Goal: Task Accomplishment & Management: Manage account settings

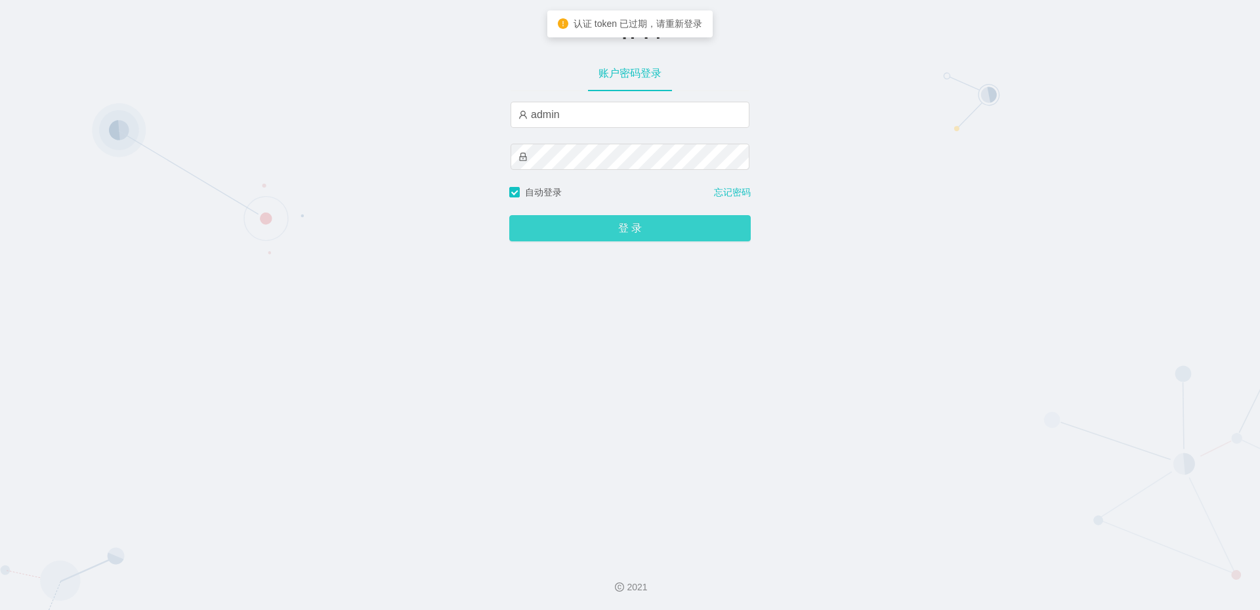
click at [619, 234] on button "登 录" at bounding box center [630, 228] width 242 height 26
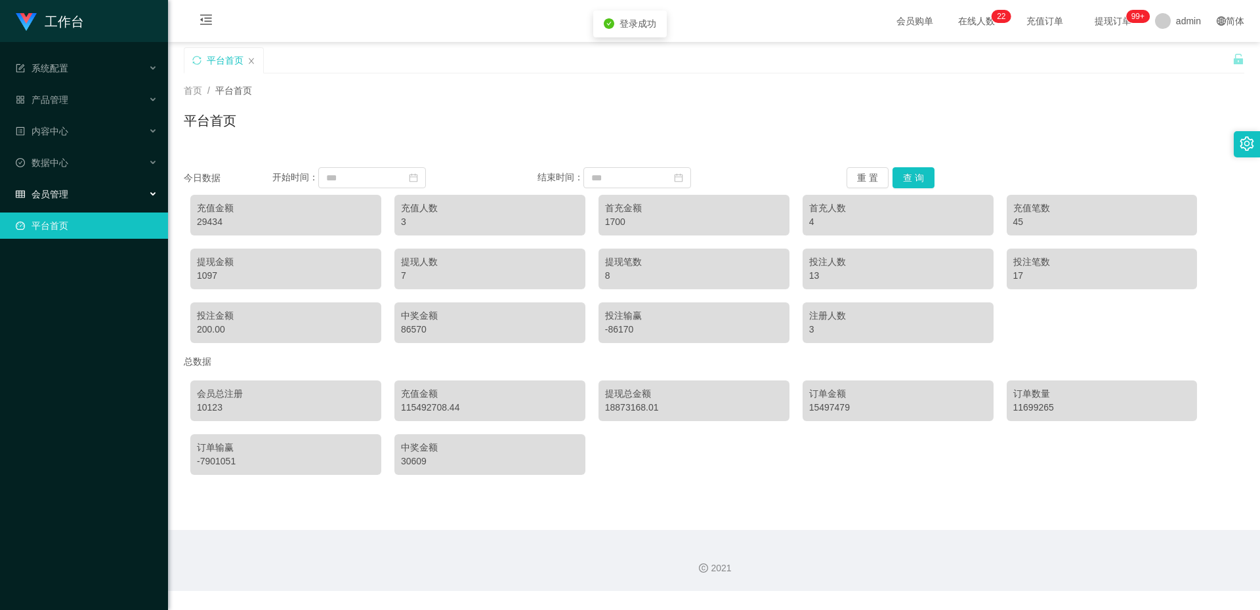
click at [75, 183] on div "会员管理" at bounding box center [84, 194] width 168 height 26
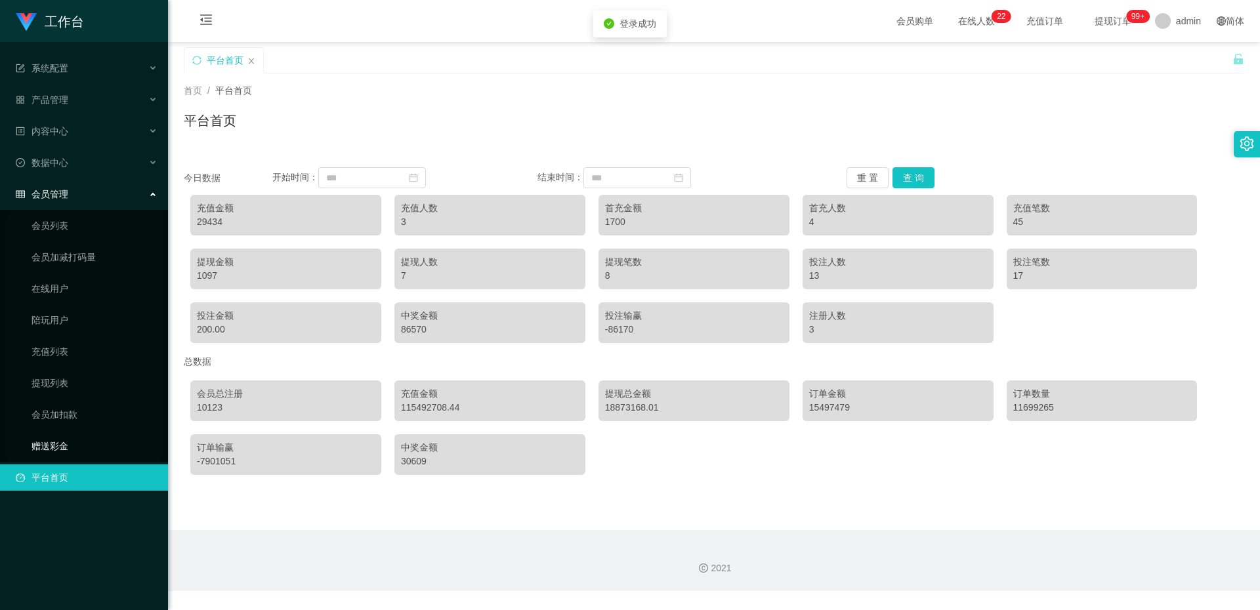
click at [66, 445] on link "赠送彩金" at bounding box center [95, 446] width 126 height 26
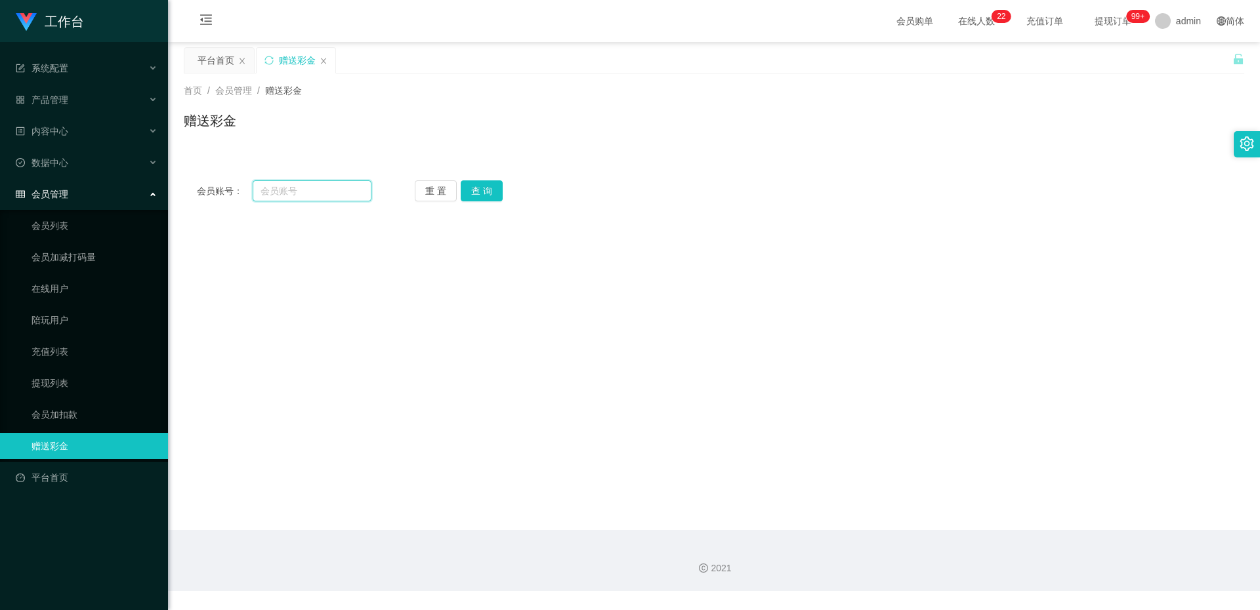
click at [310, 188] on input "text" at bounding box center [312, 190] width 119 height 21
click at [299, 195] on input "text" at bounding box center [312, 190] width 119 height 21
click at [343, 178] on div "会员账号： DT 重 置 查 询 会员账号 会员姓名 账号余额 操作类型 彩金加款 彩金扣款 金额 确 定" at bounding box center [714, 190] width 1061 height 47
click at [330, 188] on input "DT" at bounding box center [312, 190] width 119 height 21
type input "DT1687"
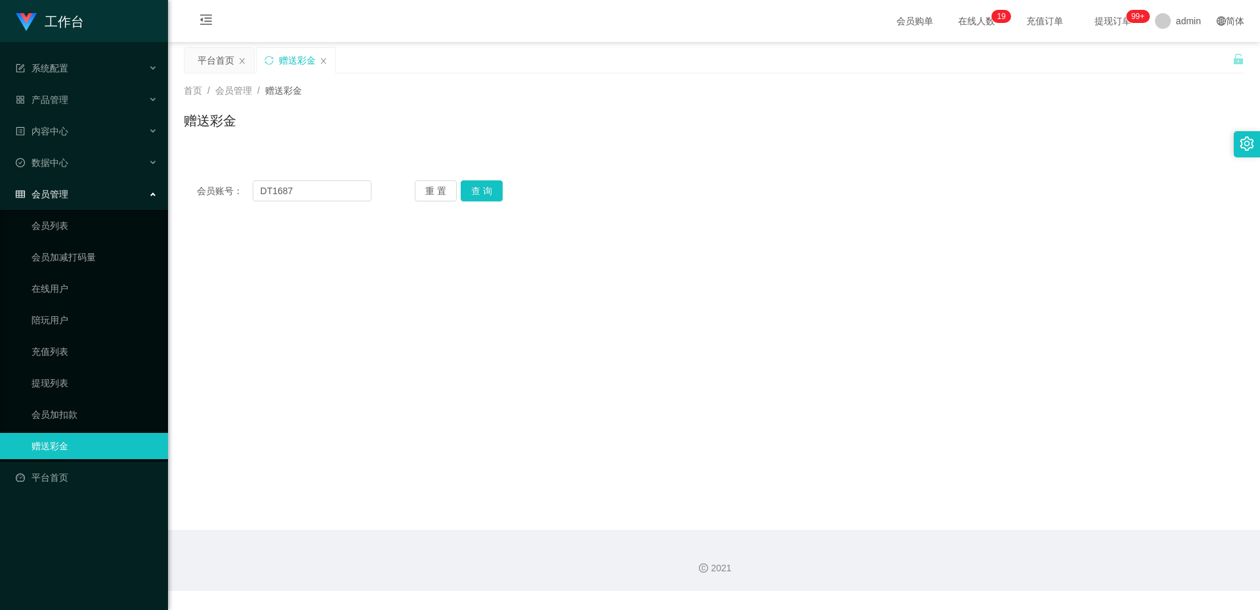
click at [473, 178] on div "会员账号： DT1687 重 置 查 询 会员账号 会员姓名 账号余额 操作类型 彩金加款 彩金扣款 金额 确 定" at bounding box center [714, 190] width 1061 height 47
click at [473, 189] on button "查 询" at bounding box center [482, 190] width 42 height 21
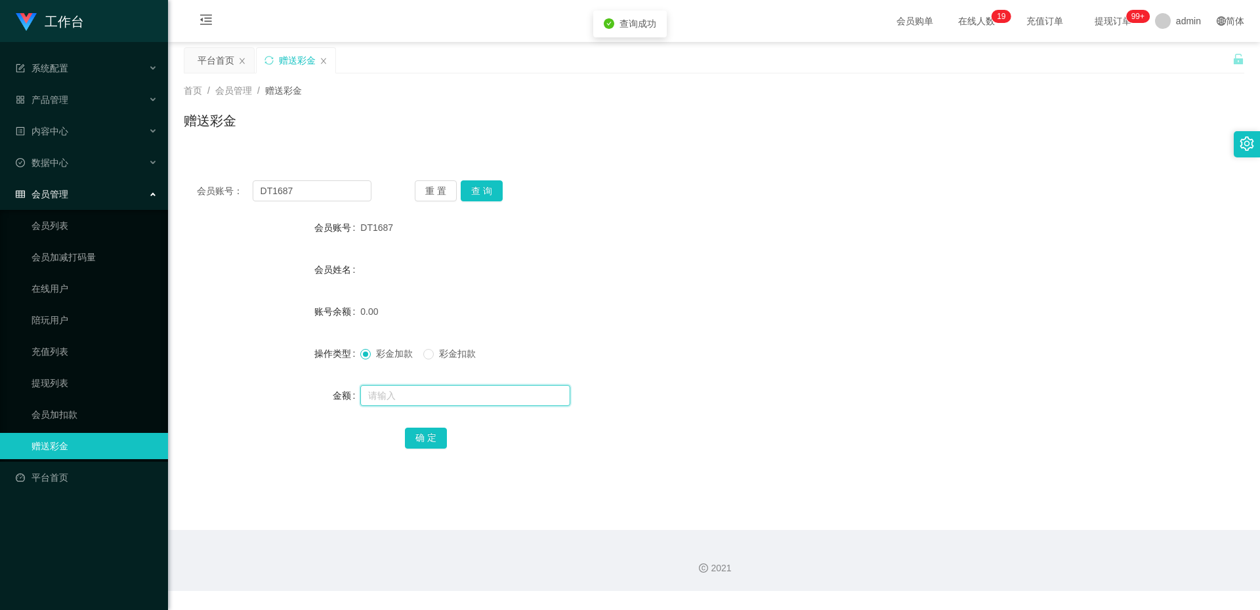
click at [454, 391] on input "text" at bounding box center [465, 395] width 210 height 21
type input "5"
click at [431, 396] on input "text" at bounding box center [465, 395] width 210 height 21
click at [415, 396] on input "700" at bounding box center [465, 395] width 210 height 21
type input "7"
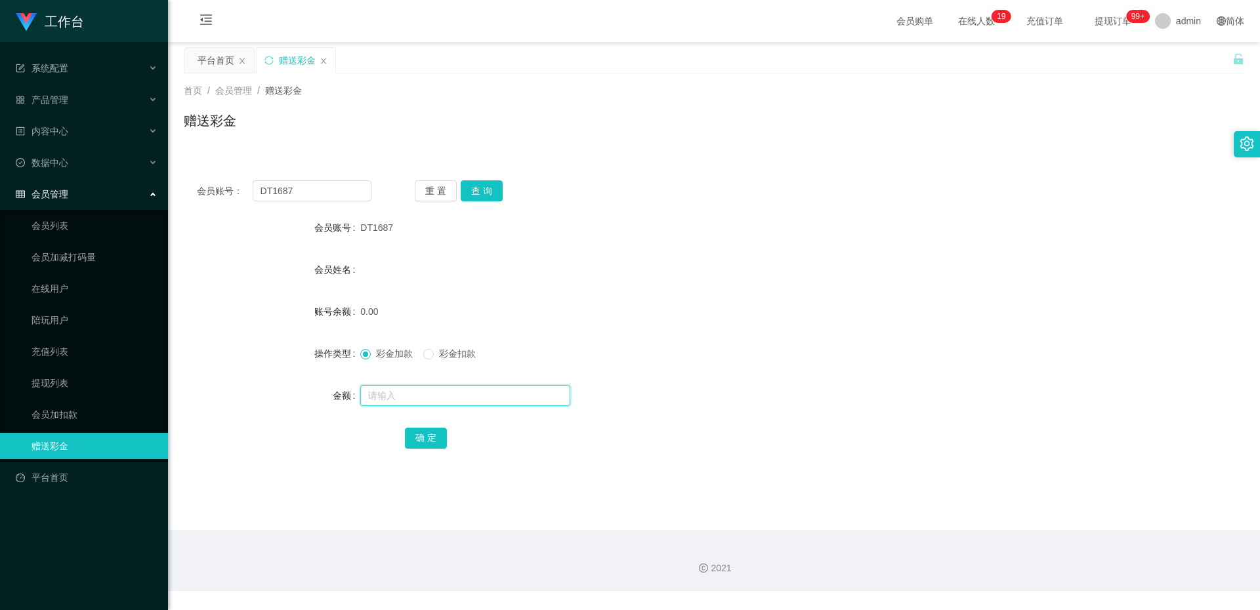
click at [415, 396] on input "text" at bounding box center [465, 395] width 210 height 21
click at [297, 192] on input "DT1687" at bounding box center [312, 190] width 119 height 21
click at [390, 385] on input "text" at bounding box center [465, 395] width 210 height 21
type input "500"
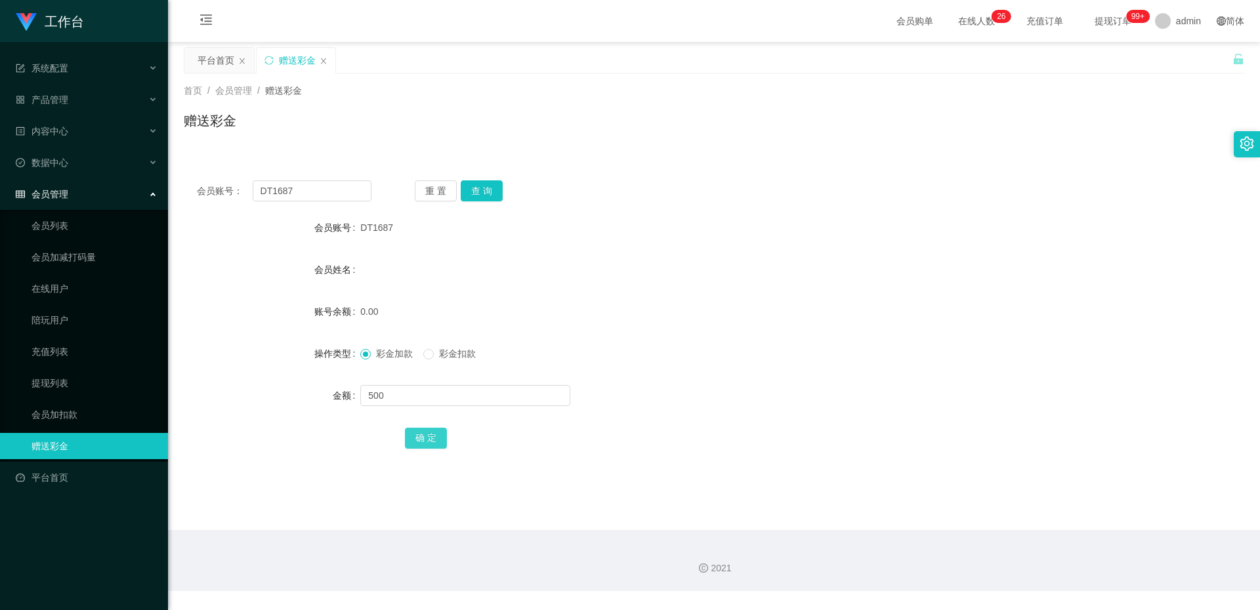
click at [438, 444] on button "确 定" at bounding box center [426, 438] width 42 height 21
click at [268, 190] on input "DT1687" at bounding box center [312, 190] width 119 height 21
paste input "83559244"
type input "83559244"
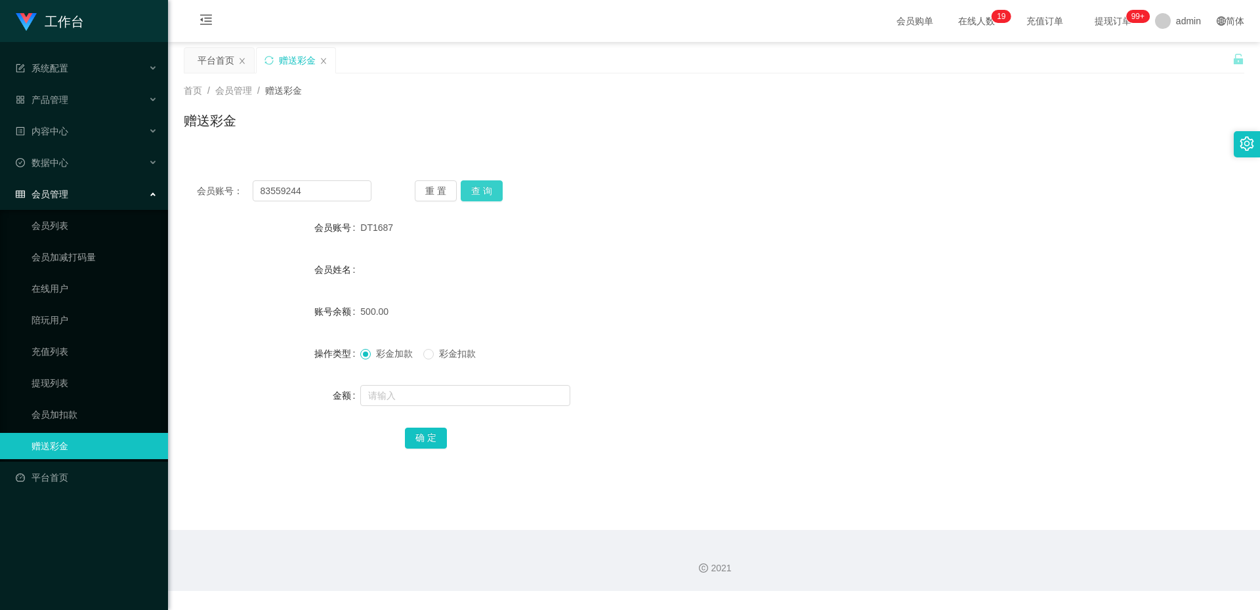
drag, startPoint x: 475, startPoint y: 184, endPoint x: 476, endPoint y: 200, distance: 15.8
click at [475, 184] on button "查 询" at bounding box center [482, 190] width 42 height 21
click at [373, 394] on input "text" at bounding box center [465, 395] width 210 height 21
type input "1000"
click at [427, 437] on button "确 定" at bounding box center [426, 438] width 42 height 21
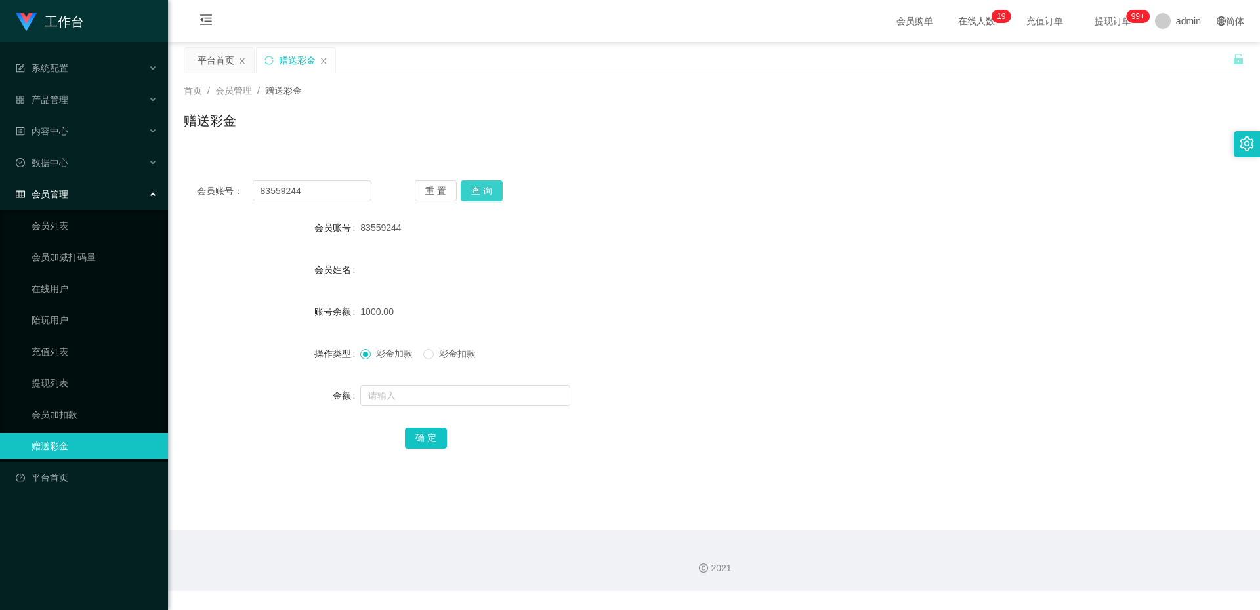
click at [476, 189] on button "查 询" at bounding box center [482, 190] width 42 height 21
click at [67, 70] on span "系统配置" at bounding box center [42, 68] width 53 height 11
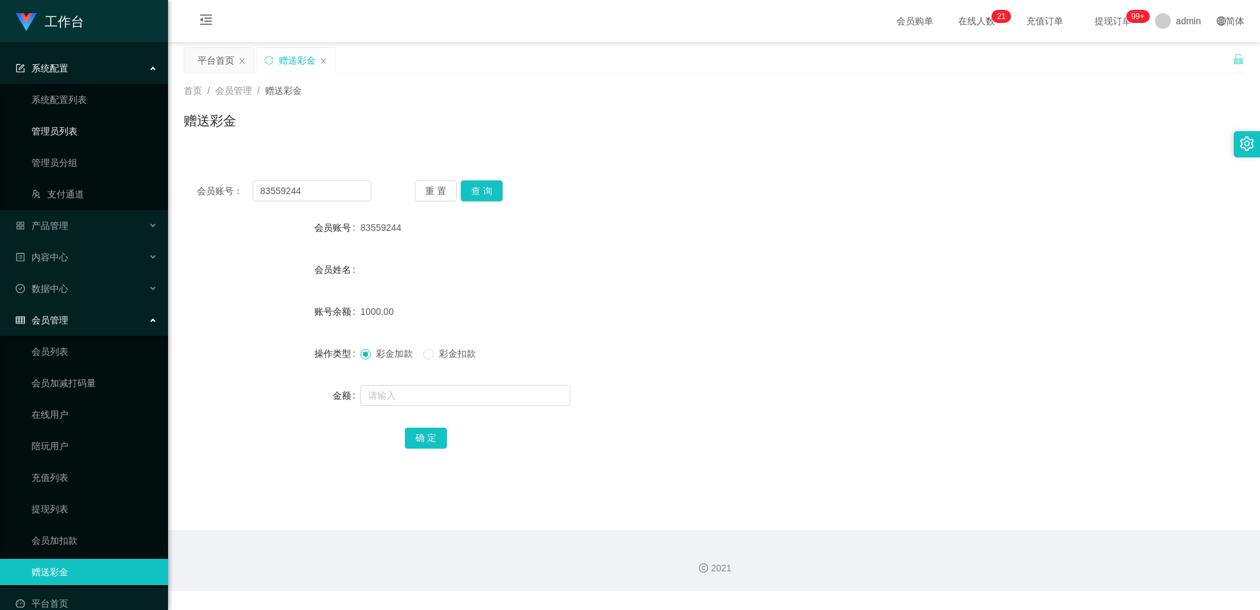
click at [67, 134] on link "管理员列表" at bounding box center [95, 131] width 126 height 26
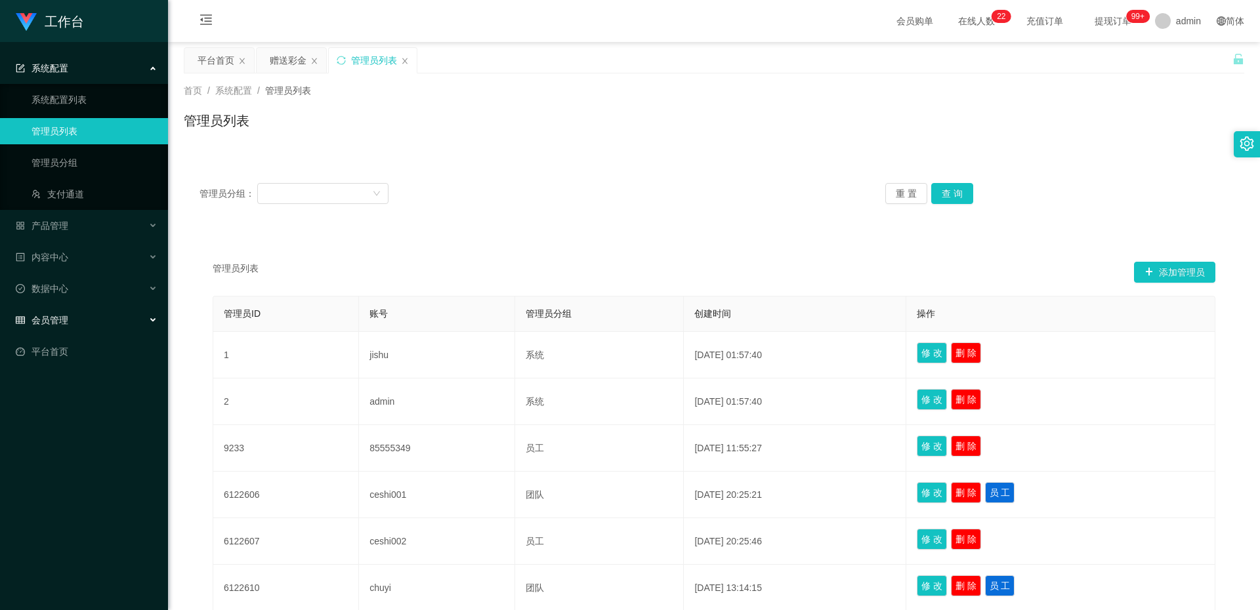
click at [60, 325] on span "会员管理" at bounding box center [42, 320] width 53 height 11
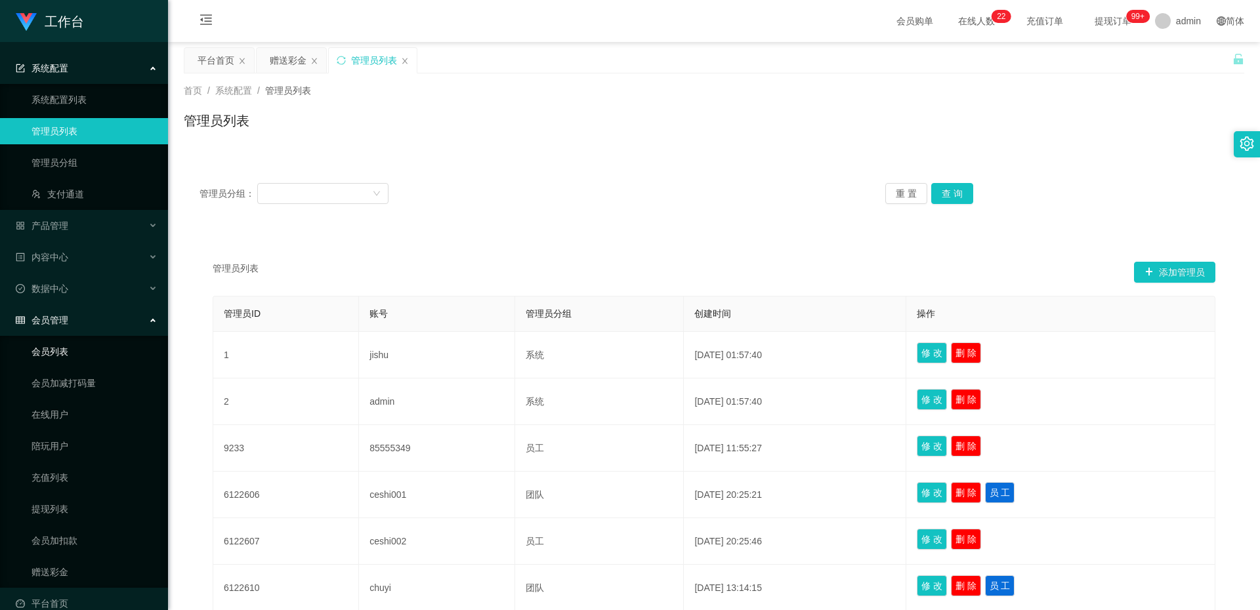
click at [71, 356] on link "会员列表" at bounding box center [95, 352] width 126 height 26
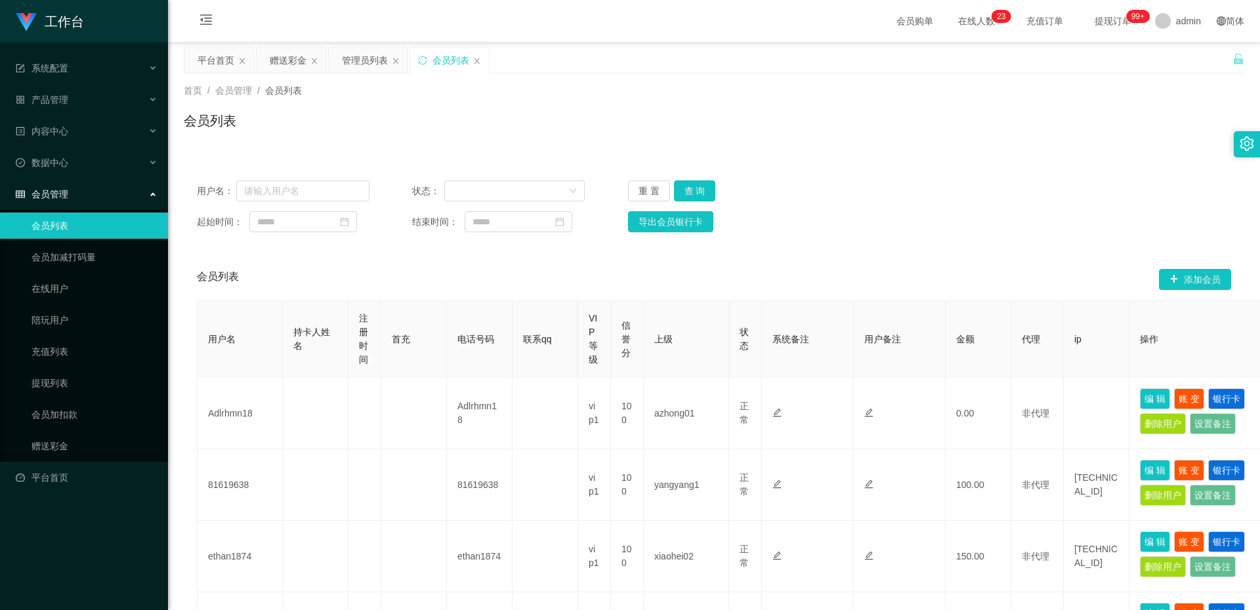
click at [334, 203] on div "用户名： 状态： 重 置 查 询 起始时间： 结束时间： 导出会员银行卡" at bounding box center [714, 206] width 1061 height 78
click at [337, 185] on input "text" at bounding box center [302, 190] width 133 height 21
paste input "83603809"
drag, startPoint x: 327, startPoint y: 190, endPoint x: 144, endPoint y: 199, distance: 183.3
click at [144, 199] on section "工作台 系统配置 系统配置列表 管理员列表 管理员分组 支付通道 产品管理 内容中心 数据中心 会员管理 会员列表 会员加减打码量 在线用户 陪玩用户 充值列…" at bounding box center [630, 598] width 1260 height 1196
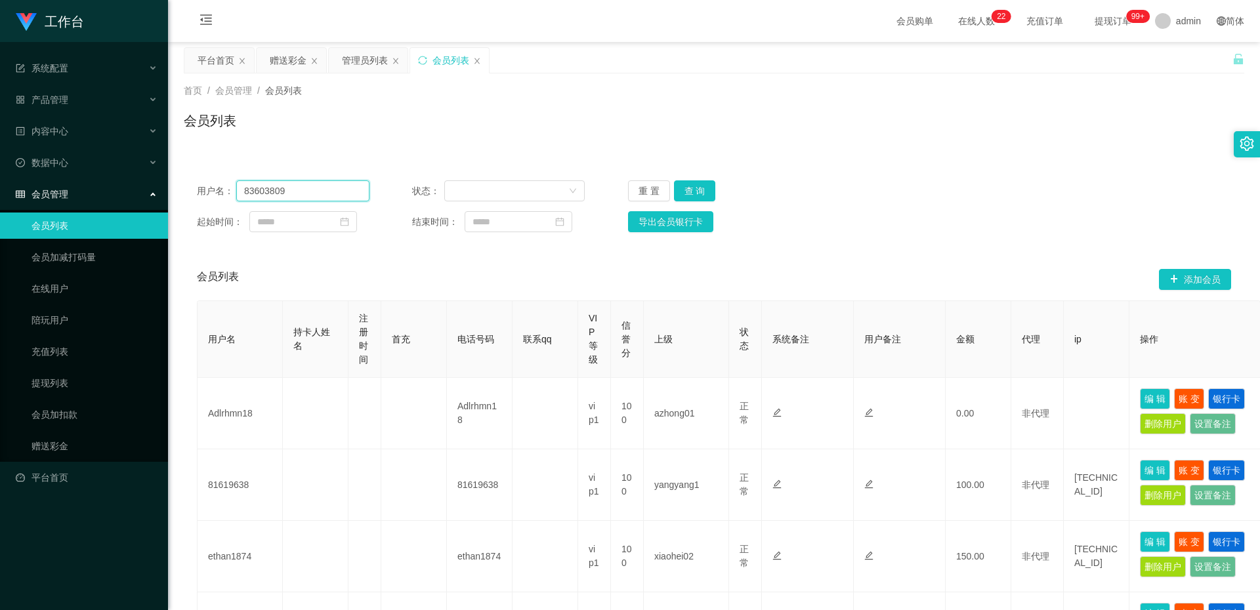
paste input "559244"
click at [679, 195] on button "查 询" at bounding box center [695, 190] width 42 height 21
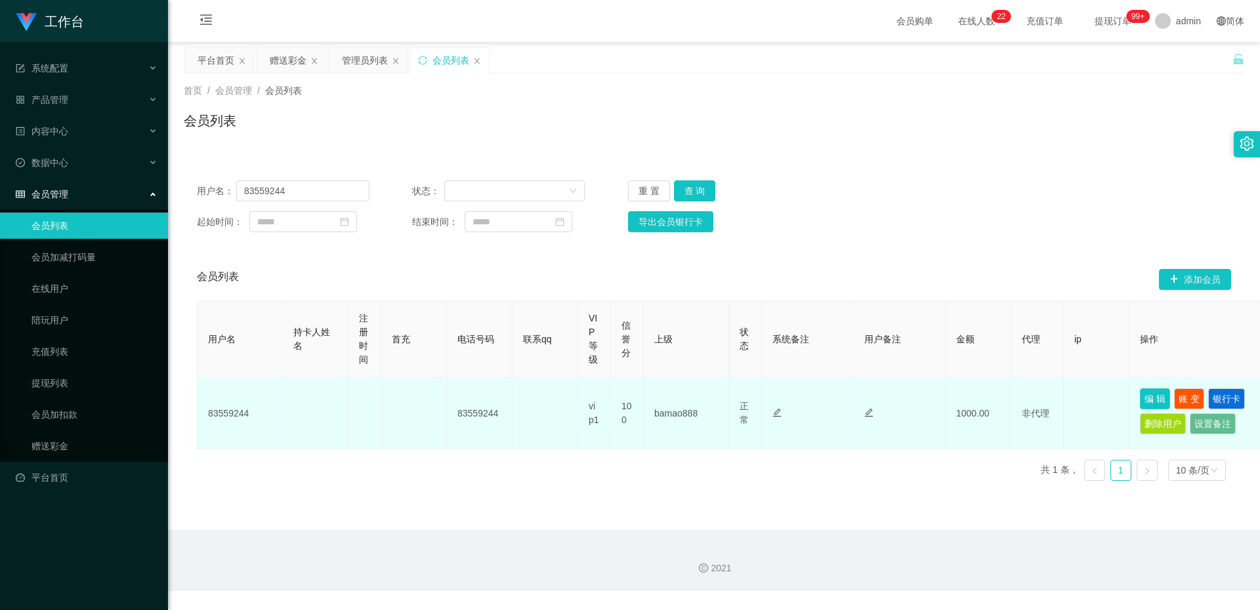
click at [1154, 396] on button "编 辑" at bounding box center [1155, 399] width 30 height 21
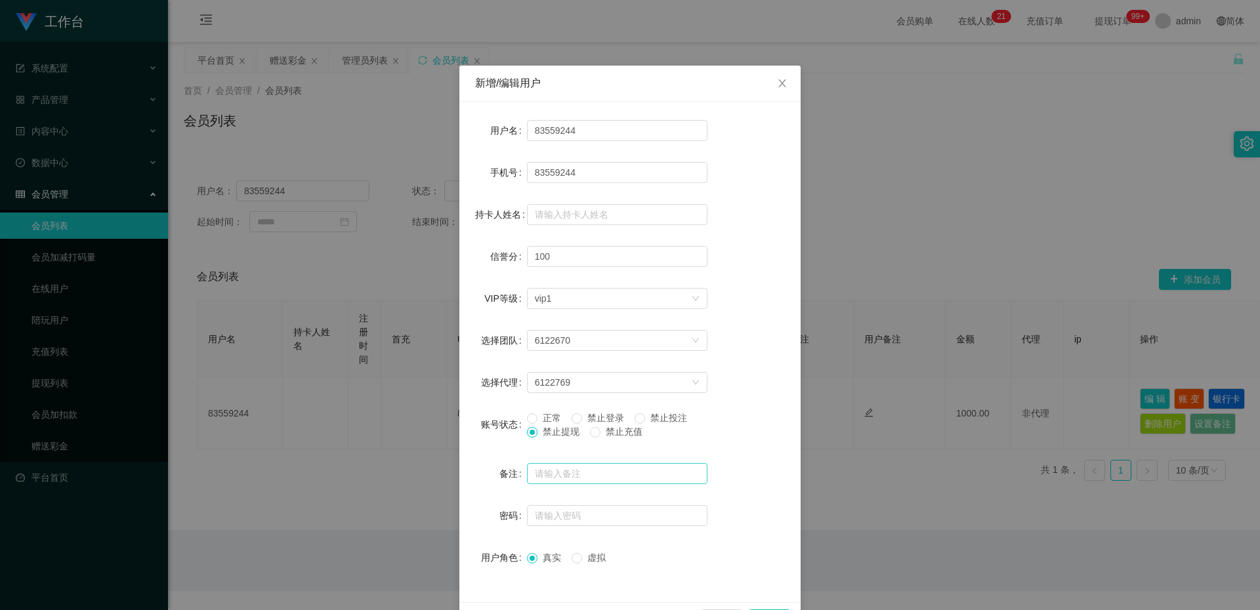
scroll to position [43, 0]
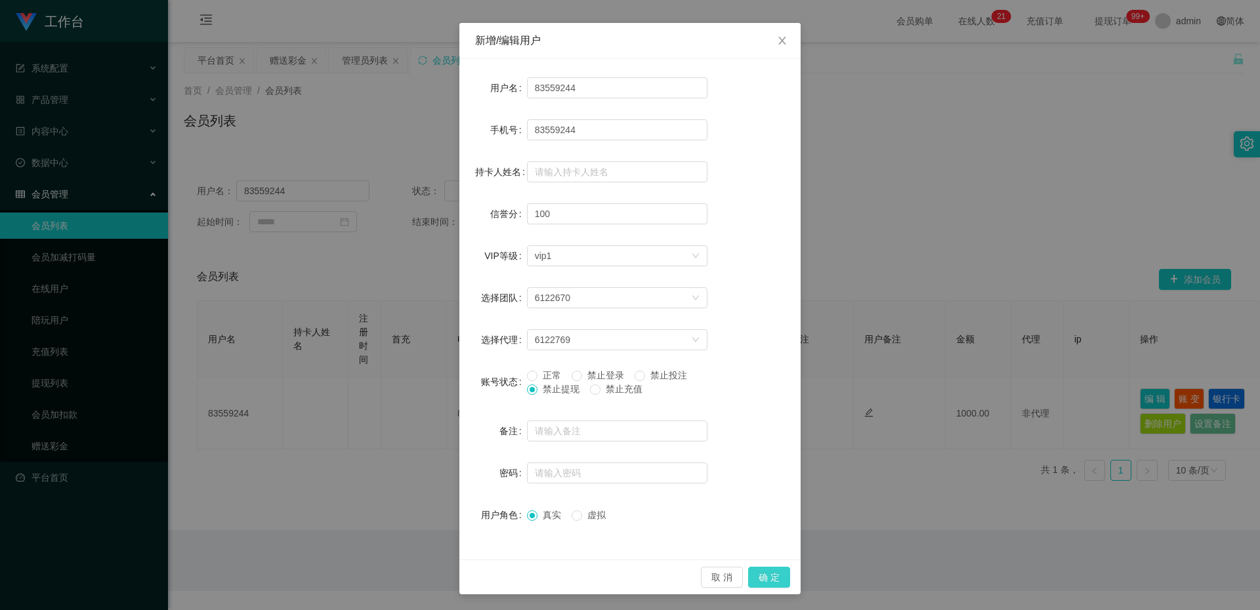
click at [763, 573] on button "确 定" at bounding box center [769, 577] width 42 height 21
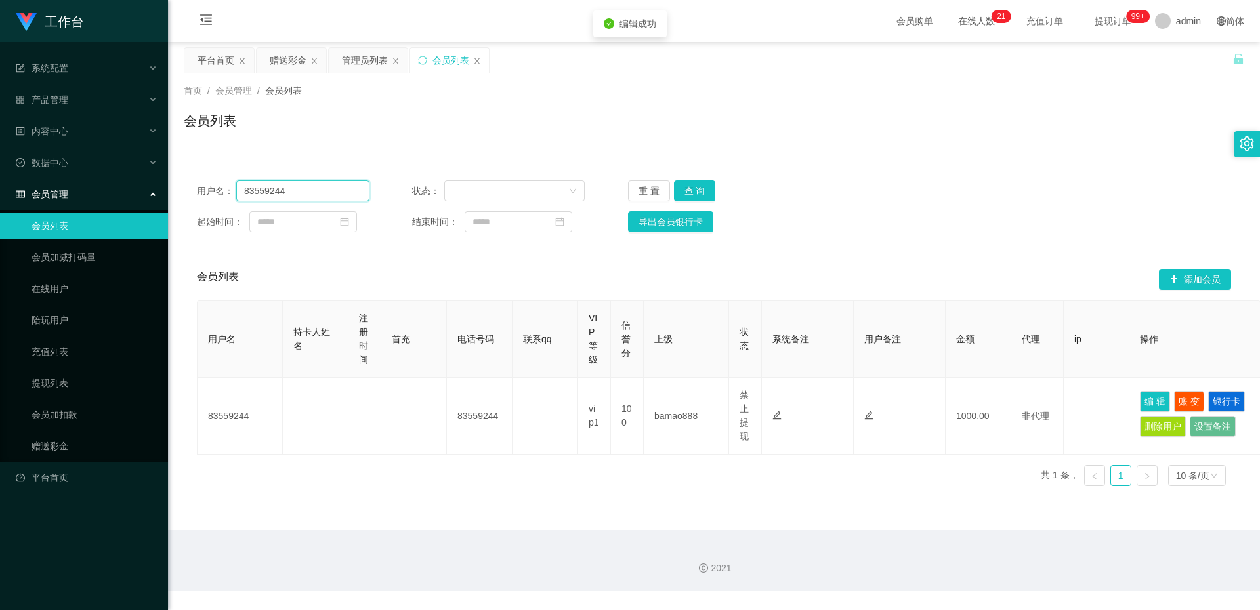
drag, startPoint x: 325, startPoint y: 198, endPoint x: 221, endPoint y: 198, distance: 103.7
click at [221, 198] on div "用户名： 83559244" at bounding box center [283, 190] width 173 height 21
click at [329, 192] on input "83559244" at bounding box center [302, 190] width 133 height 21
type input "8"
type input "DT1687"
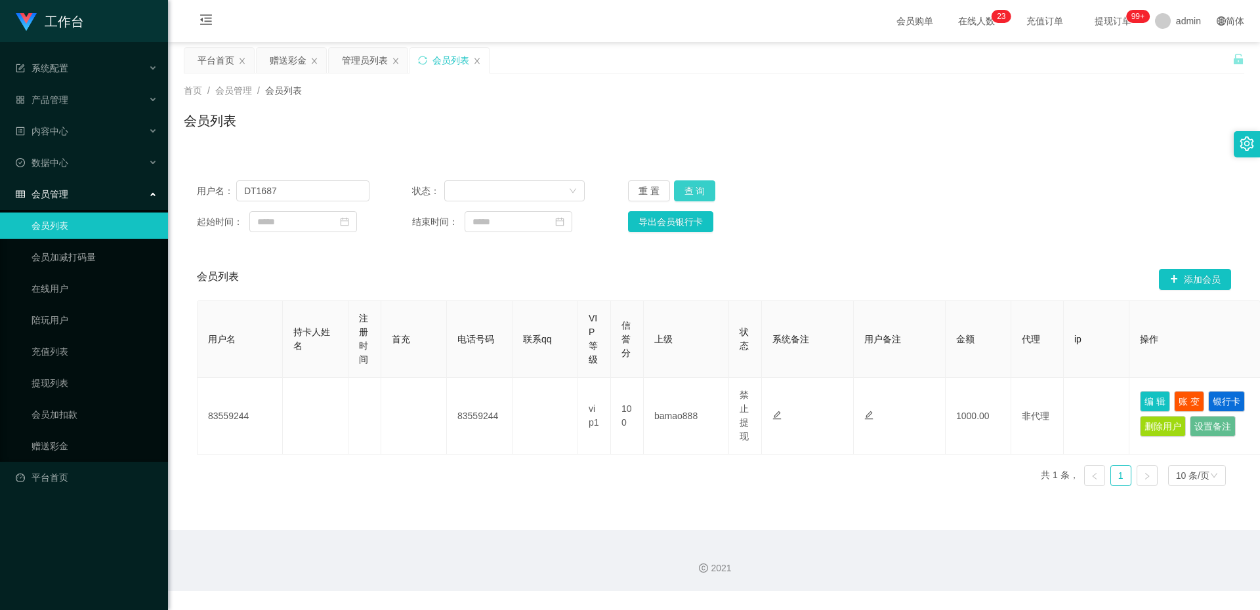
click at [700, 190] on button "查 询" at bounding box center [695, 190] width 42 height 21
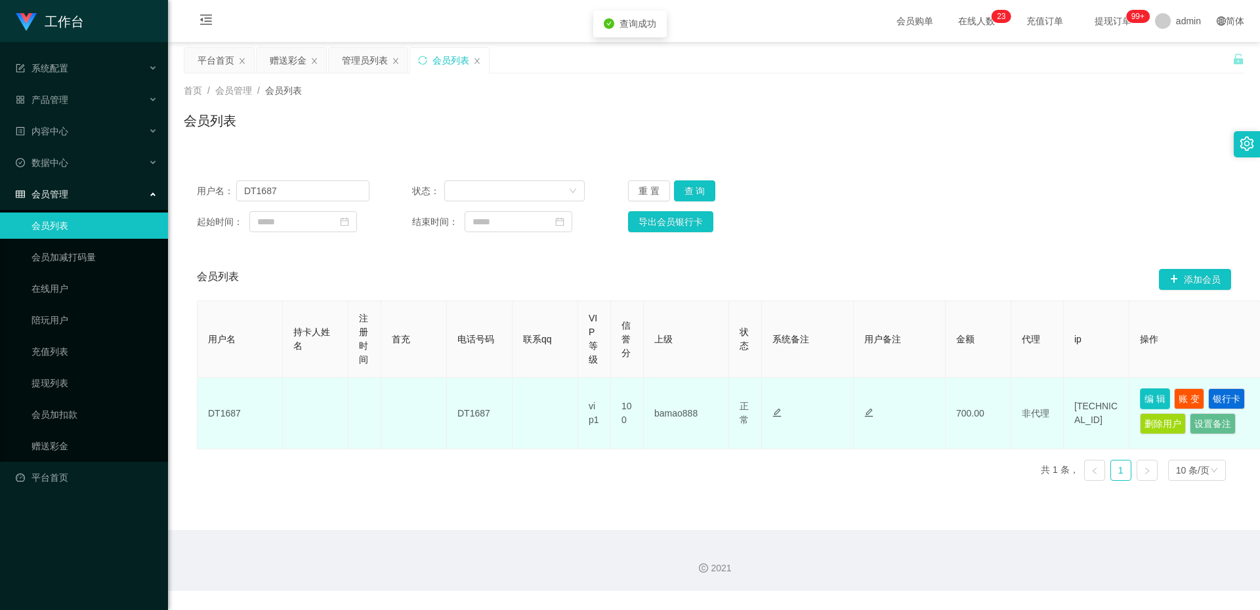
click at [1157, 395] on button "编 辑" at bounding box center [1155, 399] width 30 height 21
type input "DT1687"
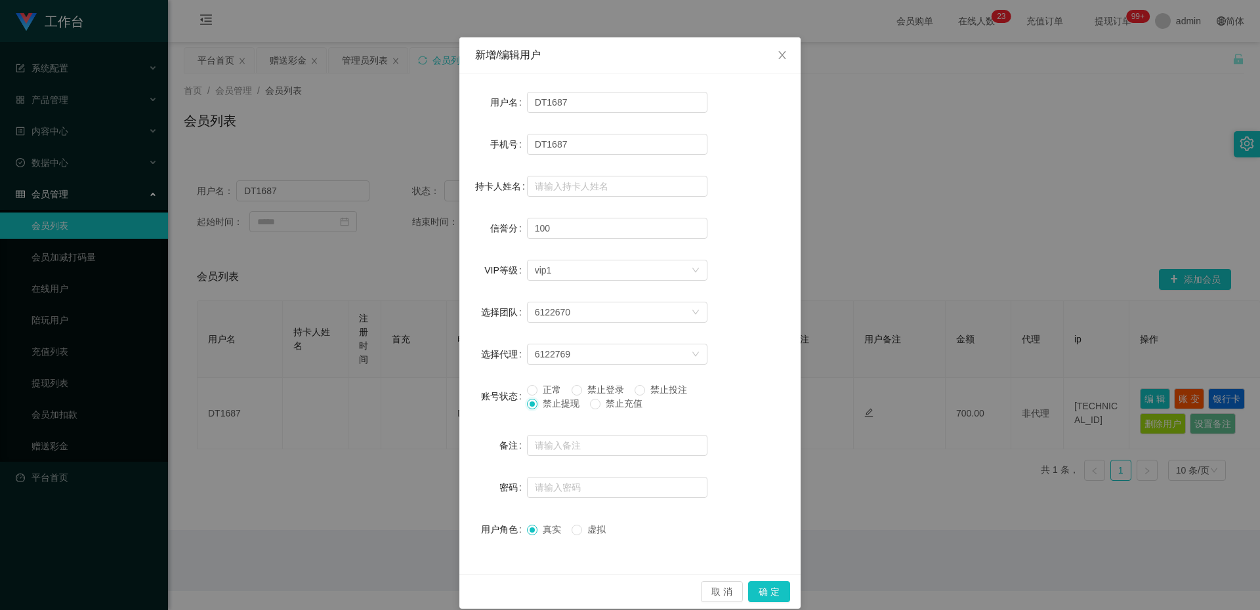
scroll to position [43, 0]
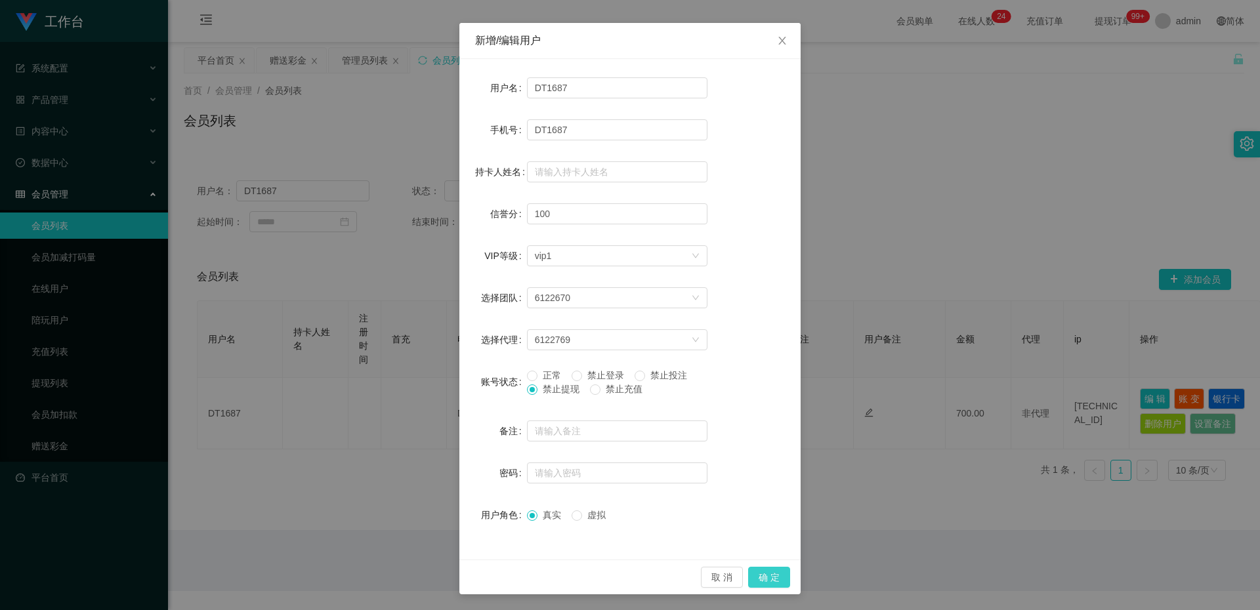
click at [769, 578] on button "确 定" at bounding box center [769, 577] width 42 height 21
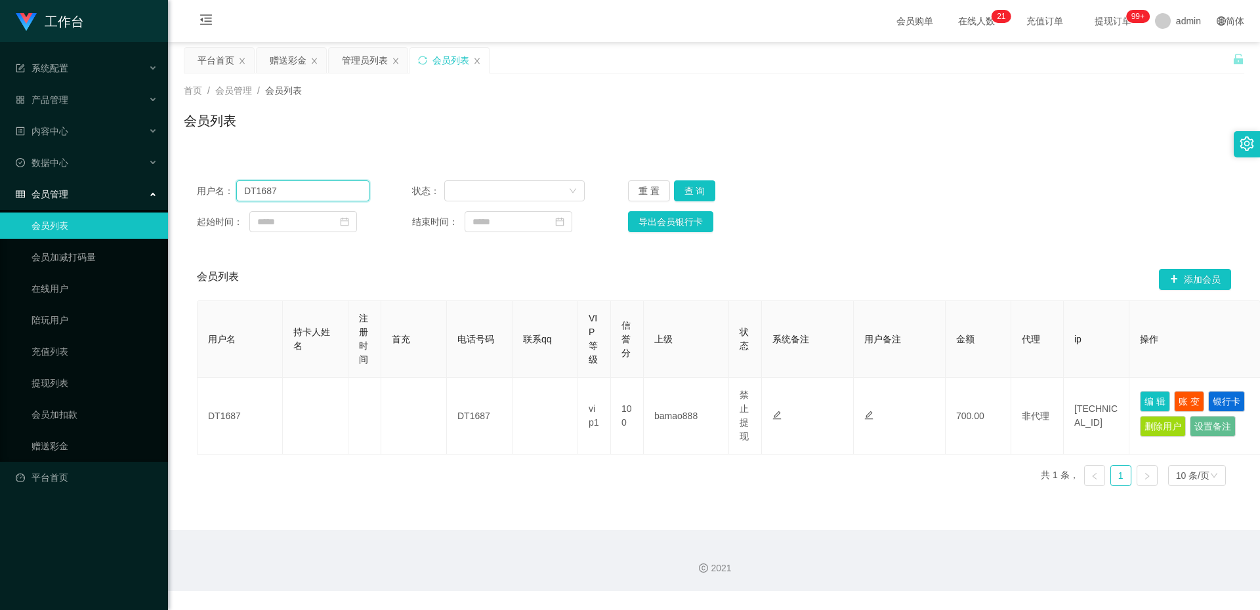
drag, startPoint x: 280, startPoint y: 188, endPoint x: 232, endPoint y: 195, distance: 47.7
click at [232, 195] on div "用户名： DT1687" at bounding box center [283, 190] width 173 height 21
click at [329, 188] on input "DT1687" at bounding box center [302, 190] width 133 height 21
click at [95, 285] on link "在线用户" at bounding box center [95, 289] width 126 height 26
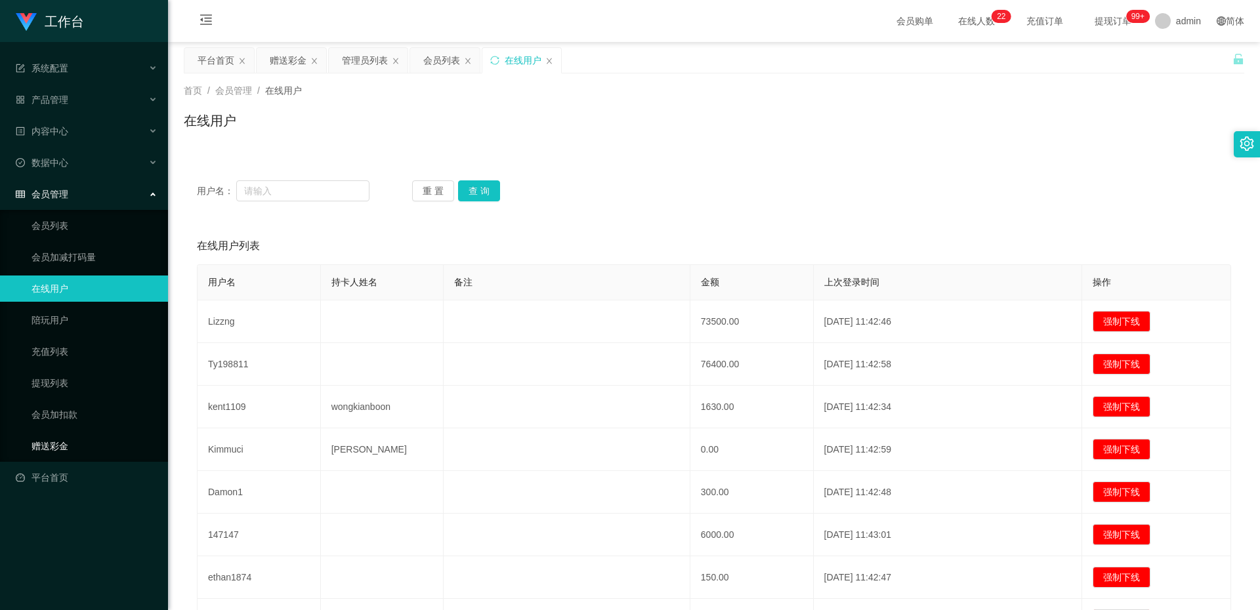
click at [72, 452] on link "赠送彩金" at bounding box center [95, 446] width 126 height 26
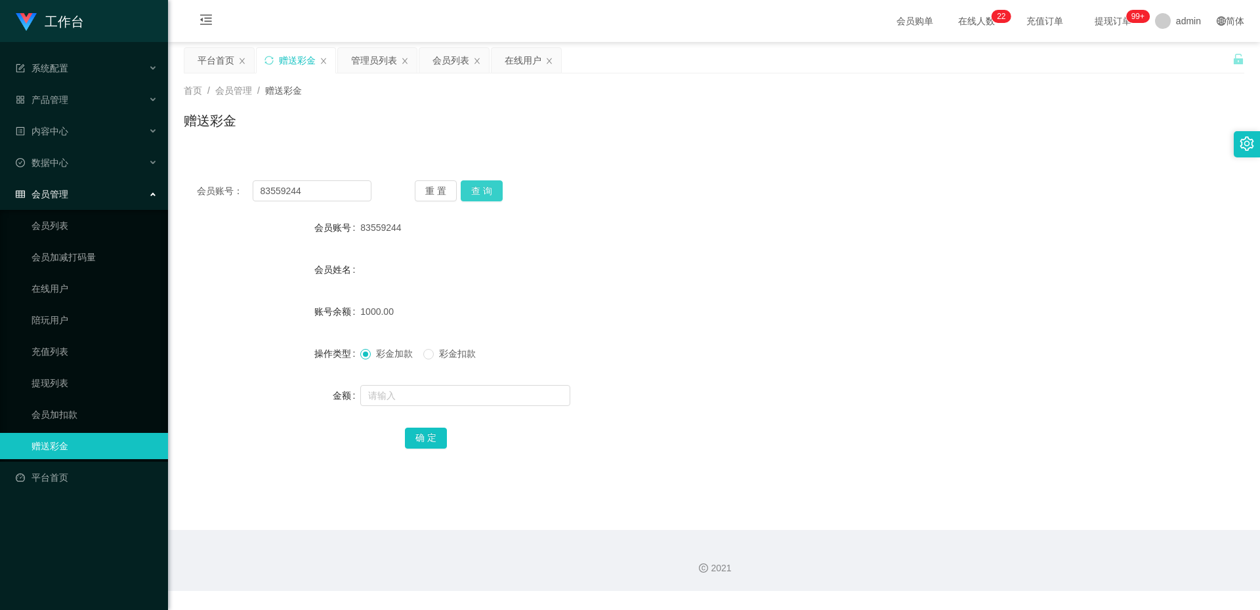
click at [473, 189] on button "查 询" at bounding box center [482, 190] width 42 height 21
drag, startPoint x: 357, startPoint y: 198, endPoint x: 208, endPoint y: 205, distance: 149.1
click at [208, 205] on div "会员账号： 83559244 重 置 查 询 会员账号 83559244 会员姓名 账号余额 1000.00 操作类型 彩金加款 彩金扣款 金额 确 定" at bounding box center [714, 323] width 1061 height 312
click at [343, 191] on input "83559244" at bounding box center [312, 190] width 119 height 21
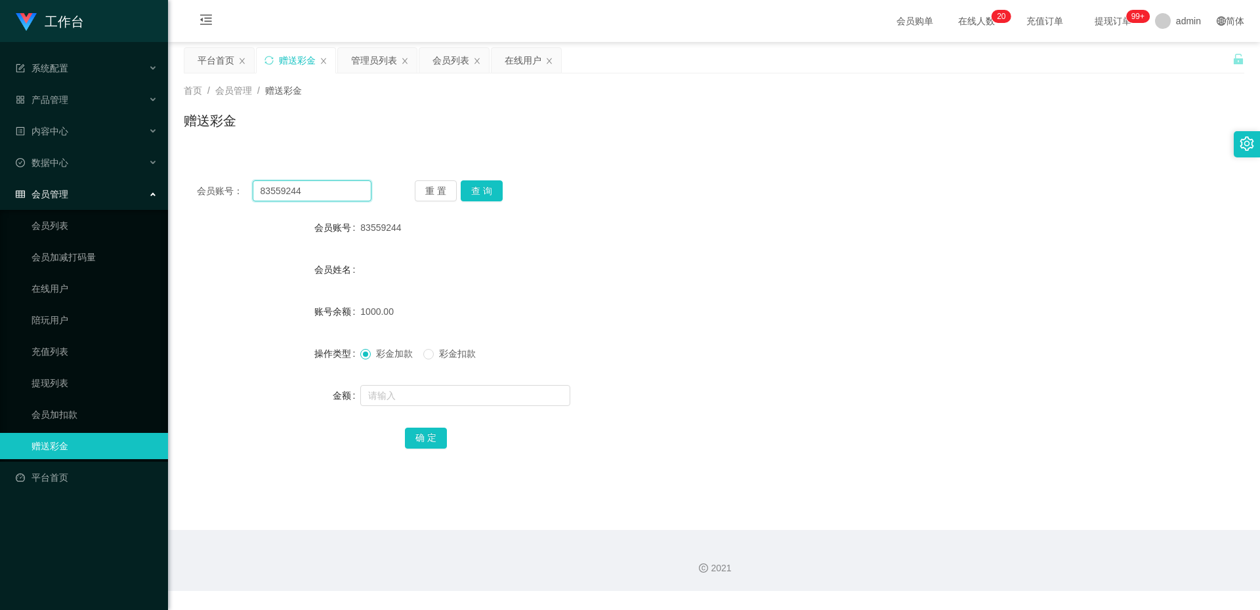
click at [343, 191] on input "83559244" at bounding box center [312, 190] width 119 height 21
type input "dt1687"
click at [476, 186] on button "查 询" at bounding box center [482, 190] width 42 height 21
